Goal: Task Accomplishment & Management: Use online tool/utility

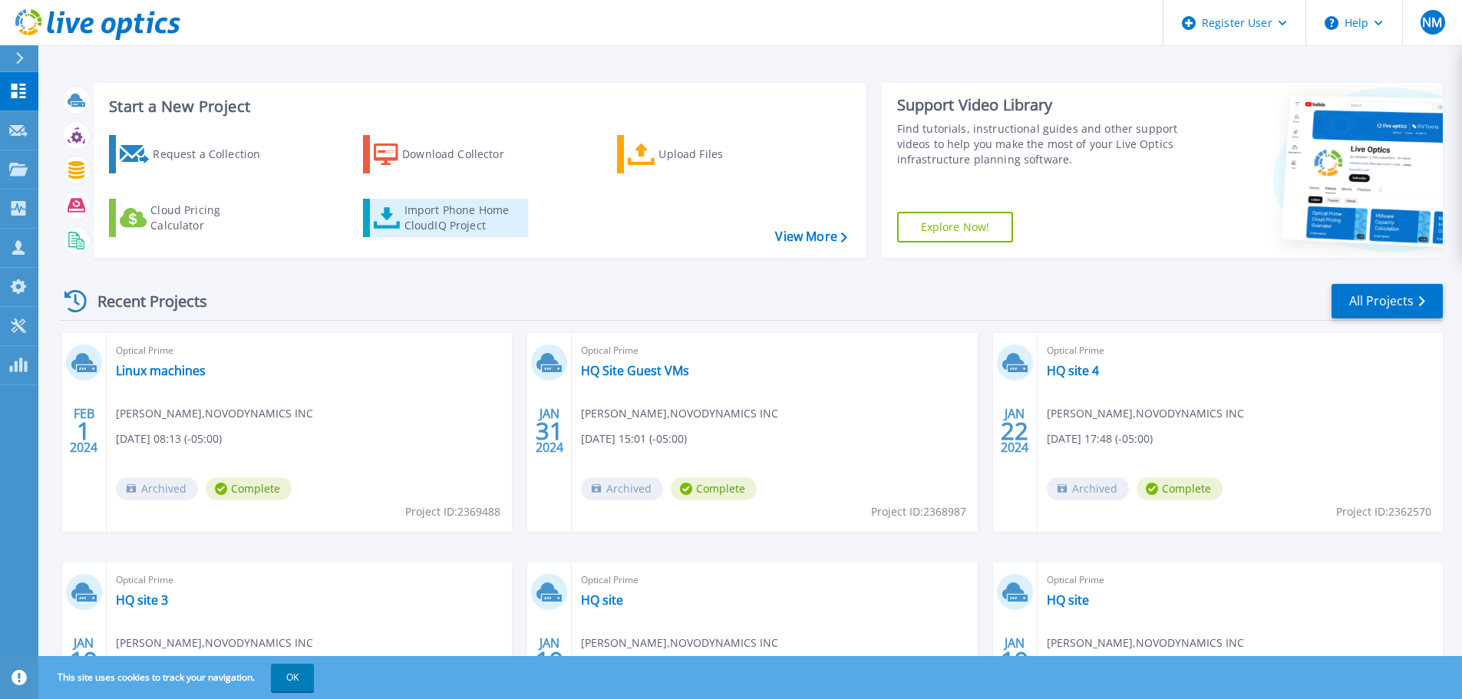
click at [432, 229] on div "Import Phone Home CloudIQ Project" at bounding box center [464, 218] width 120 height 31
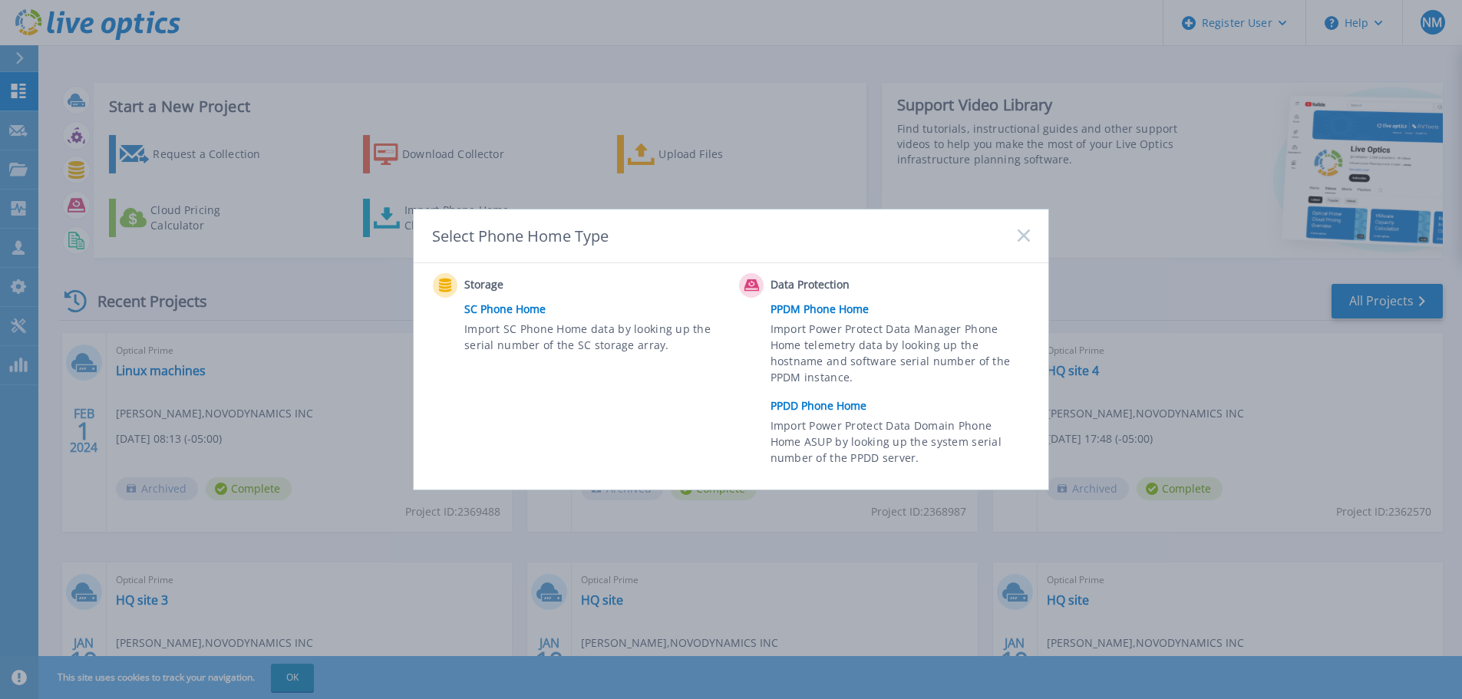
click at [833, 408] on link "PPDD Phone Home" at bounding box center [903, 405] width 267 height 23
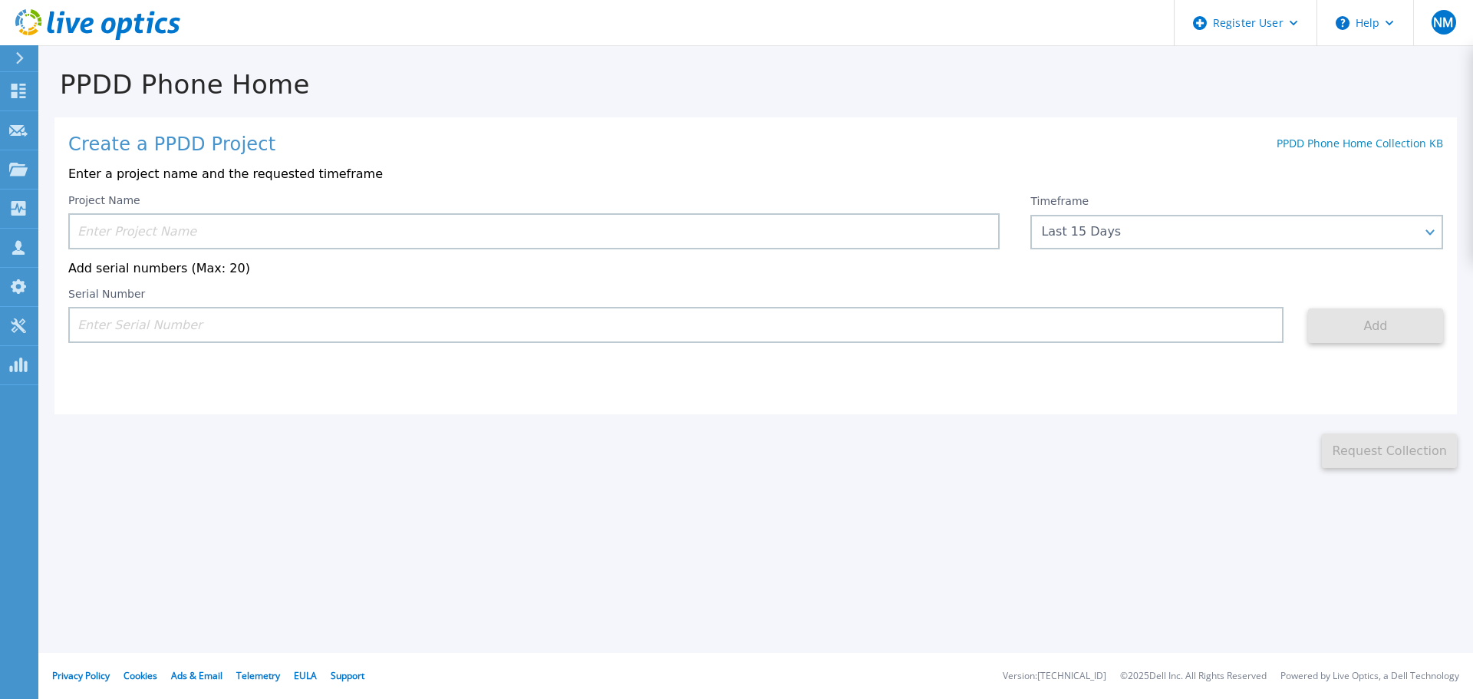
click at [127, 233] on input at bounding box center [534, 231] width 932 height 36
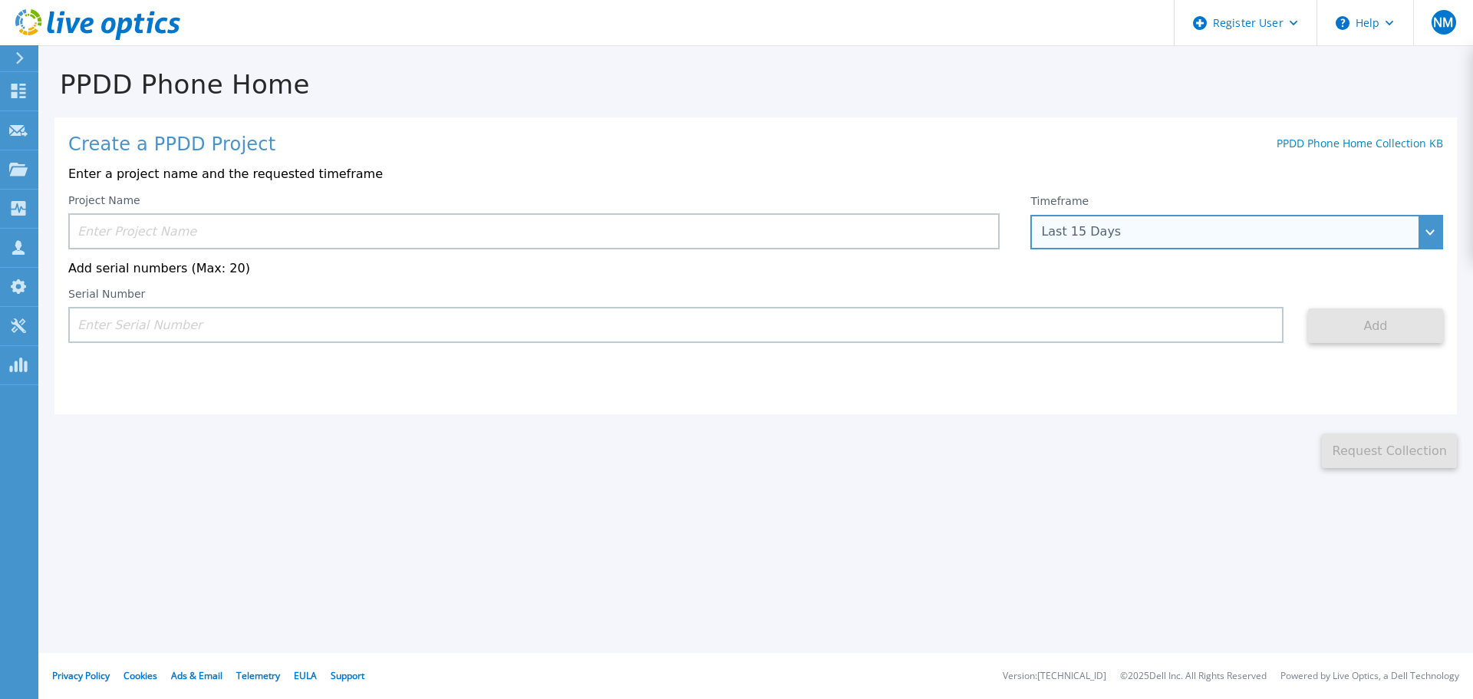
click at [1089, 236] on div "Last 15 Days" at bounding box center [1228, 232] width 374 height 14
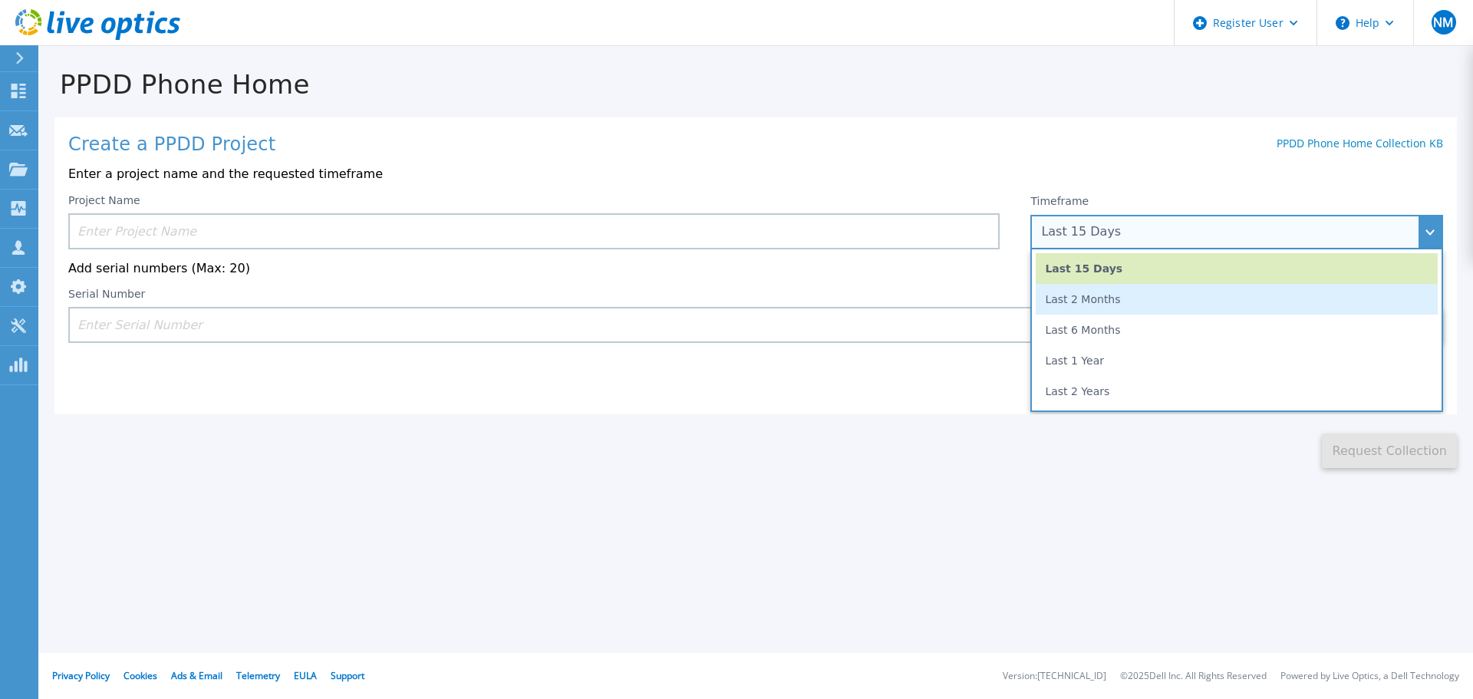
click at [1107, 298] on li "Last 2 Months" at bounding box center [1237, 299] width 402 height 31
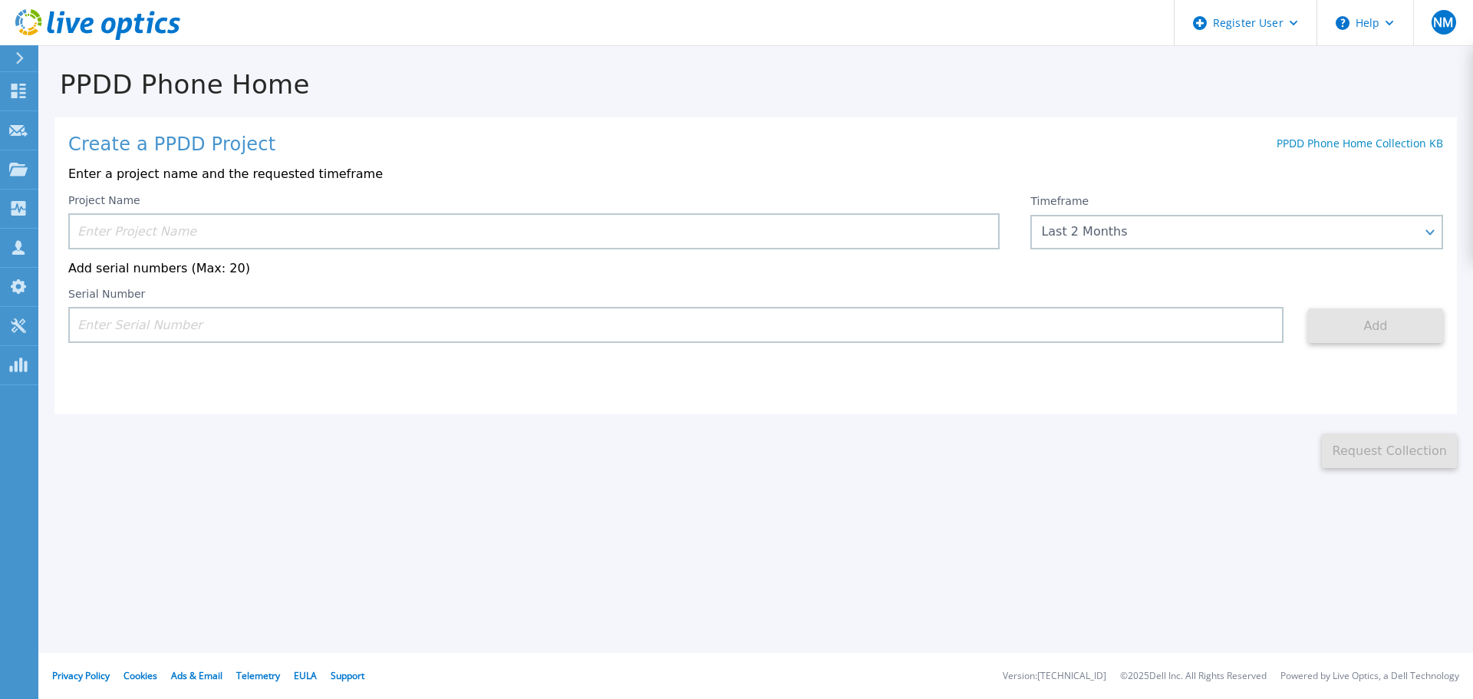
click at [137, 335] on input at bounding box center [676, 325] width 1216 height 36
paste input "APM00221005330"
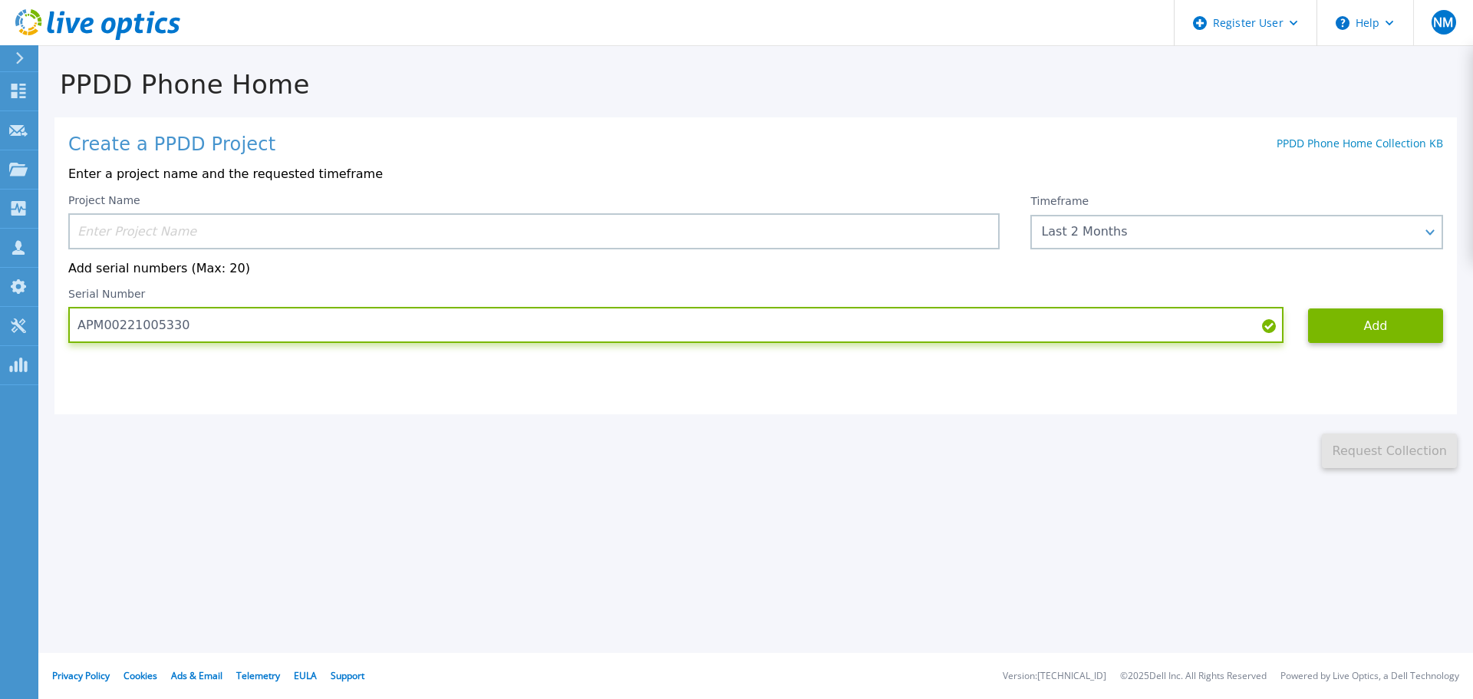
type input "APM00221005330"
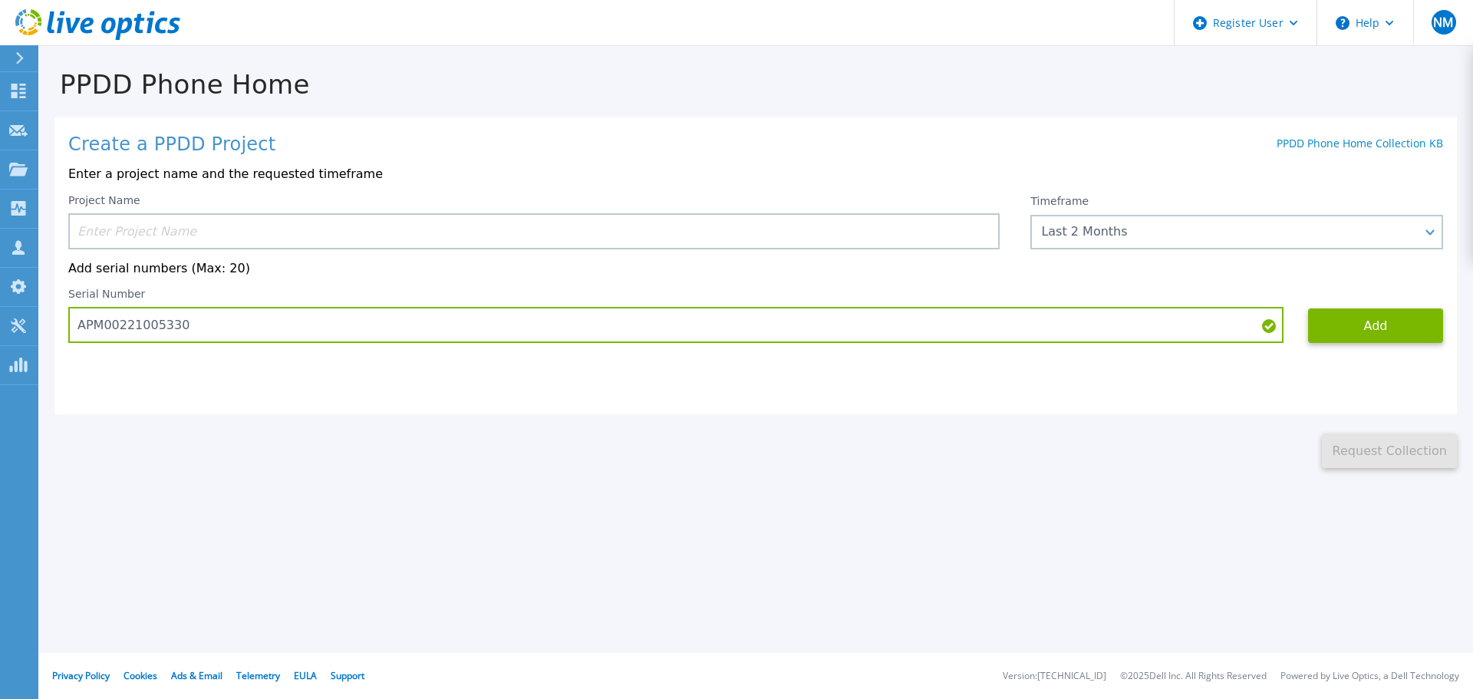
click at [111, 227] on input at bounding box center [534, 231] width 932 height 36
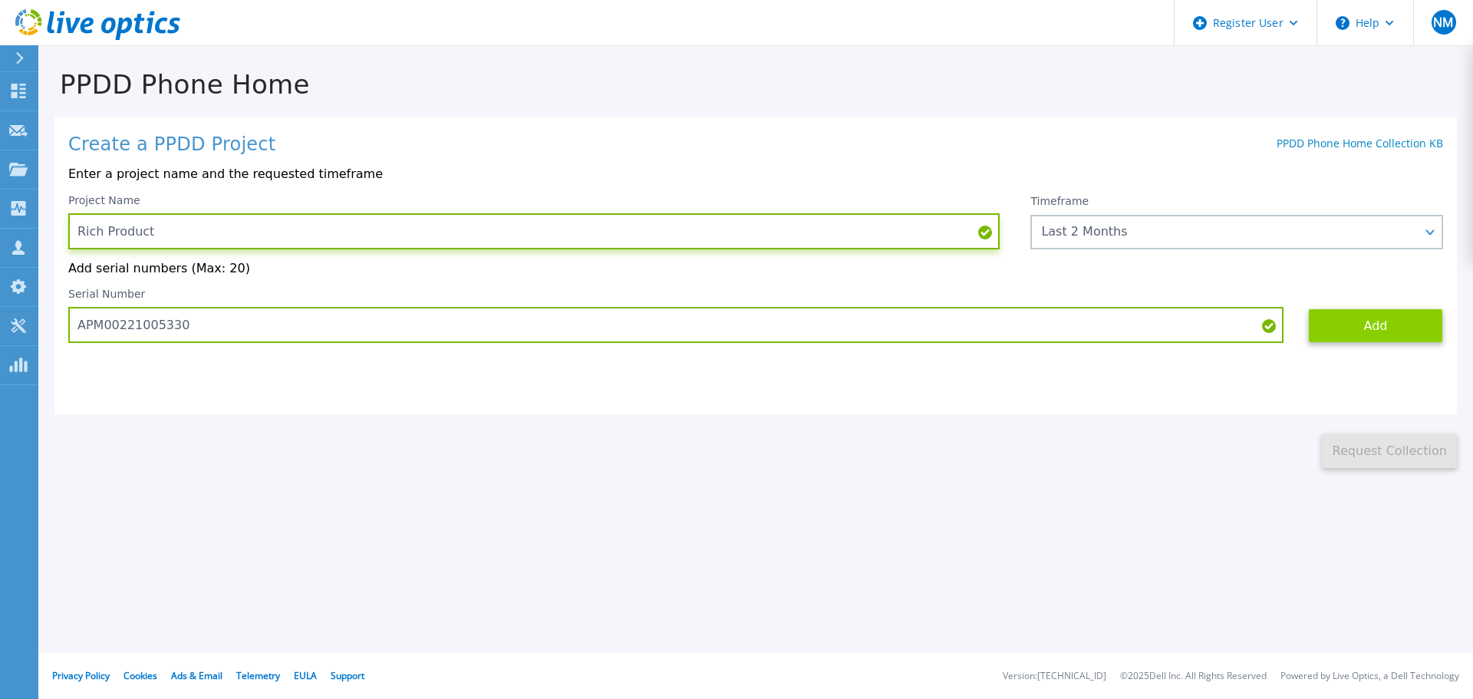
type input "Rich Product"
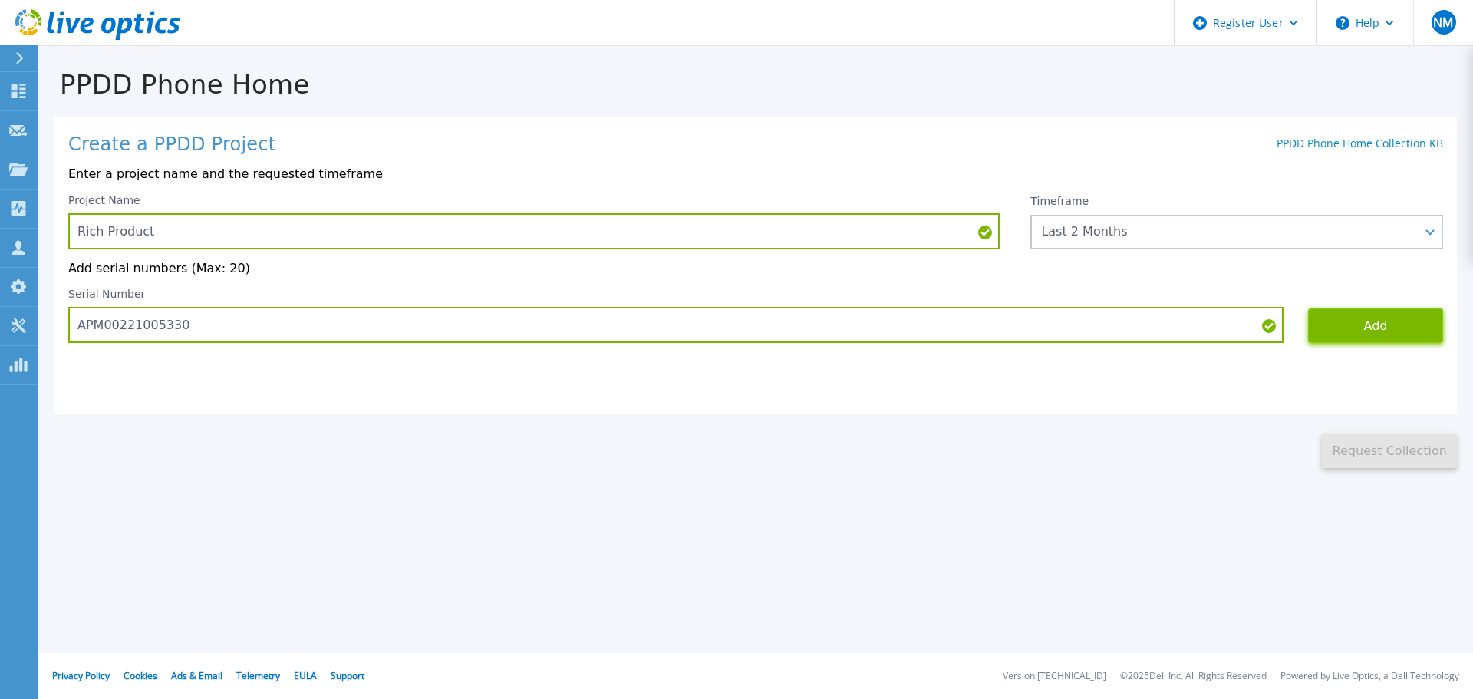
click at [1377, 334] on button "Add" at bounding box center [1375, 325] width 135 height 35
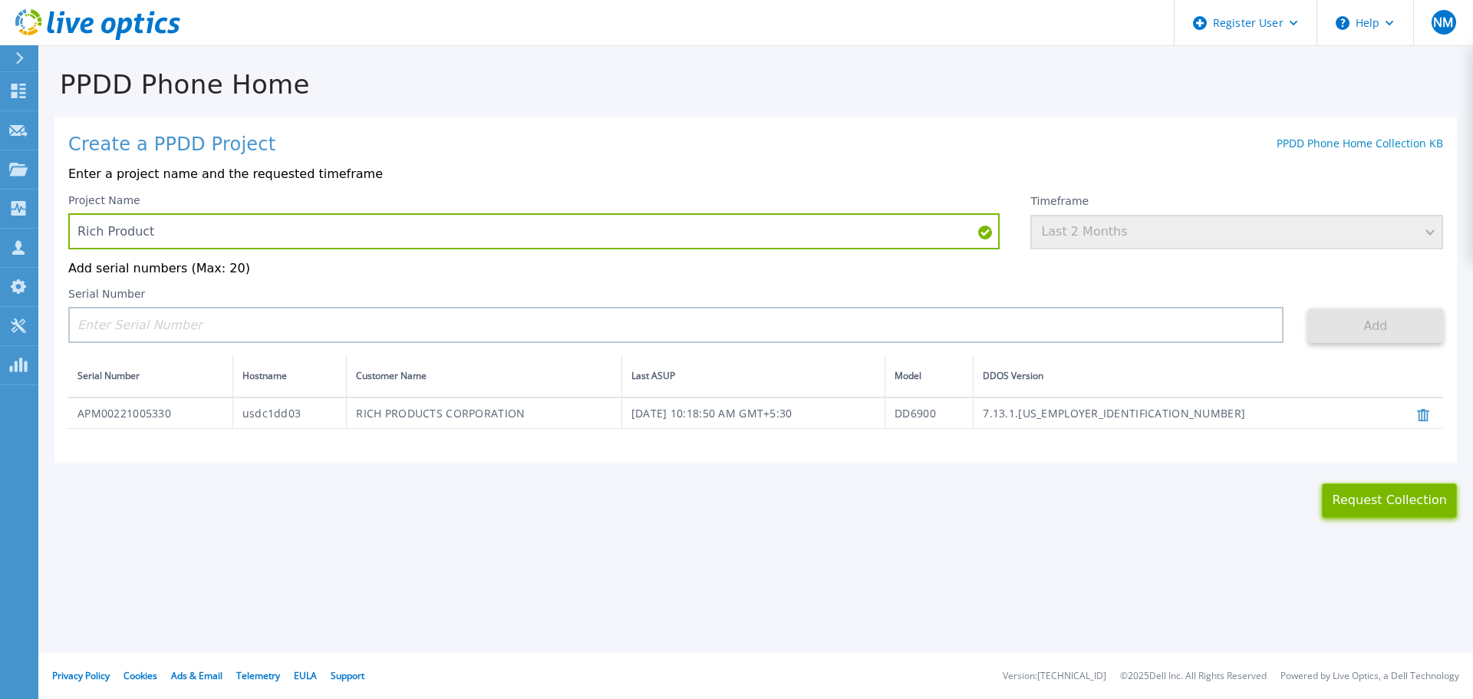
click at [1368, 510] on button "Request Collection" at bounding box center [1389, 500] width 135 height 35
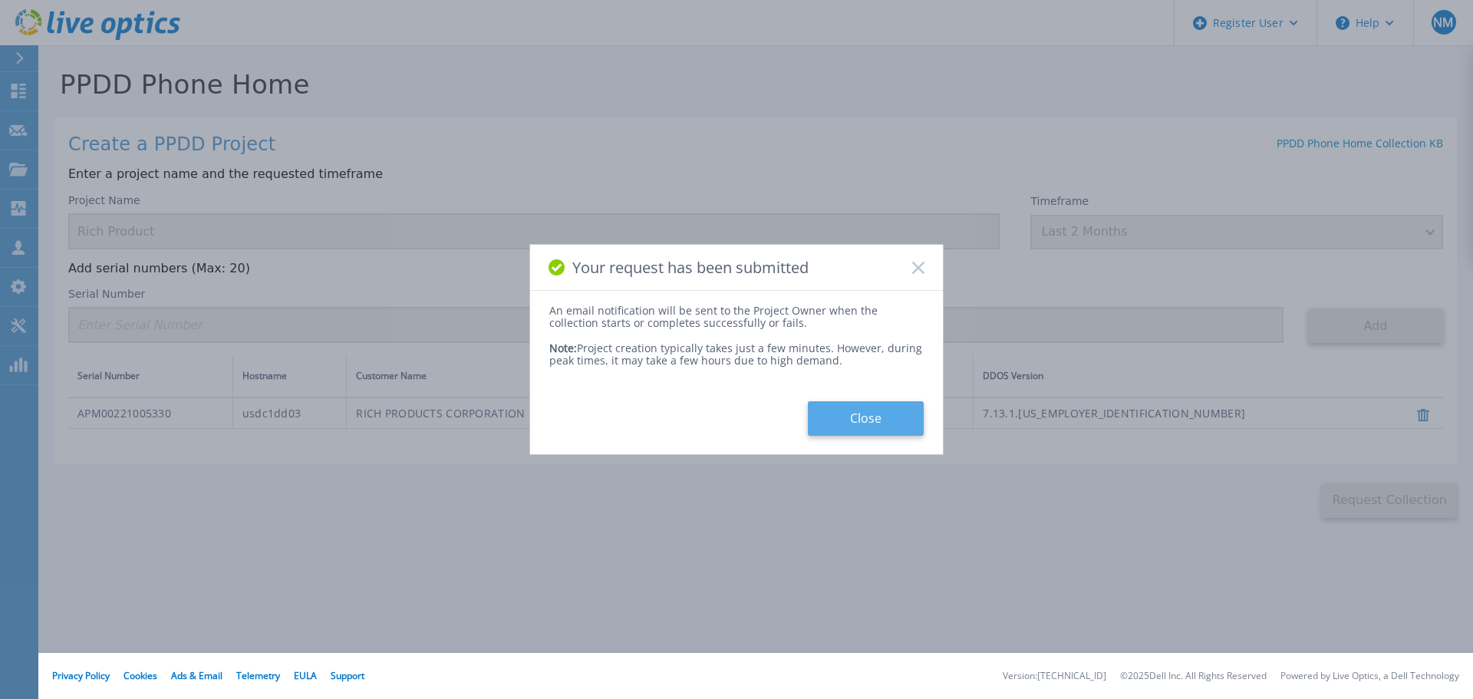
click at [871, 412] on button "Close" at bounding box center [866, 418] width 116 height 35
